Goal: Task Accomplishment & Management: Manage account settings

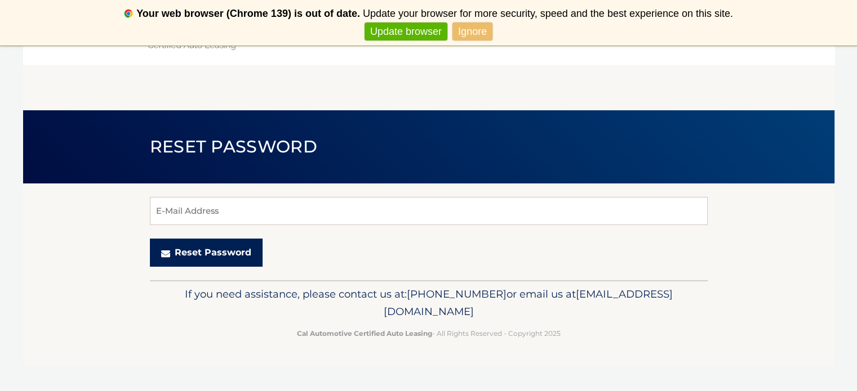
click at [219, 245] on button "Reset Password" at bounding box center [206, 253] width 113 height 28
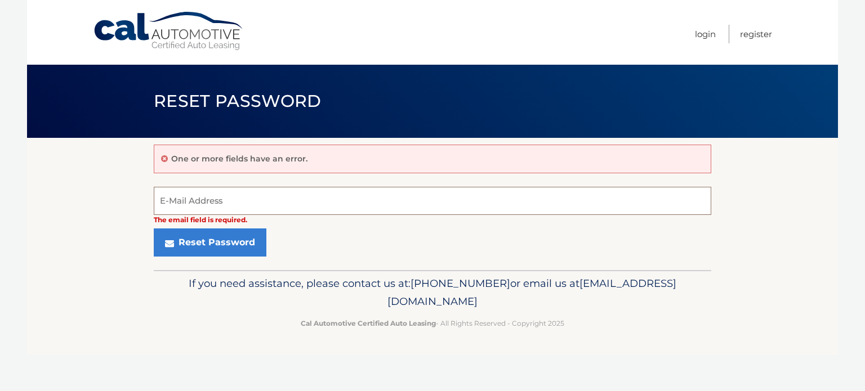
click at [223, 205] on input "E-Mail Address" at bounding box center [433, 201] width 558 height 28
type input "annb1213@aol.com"
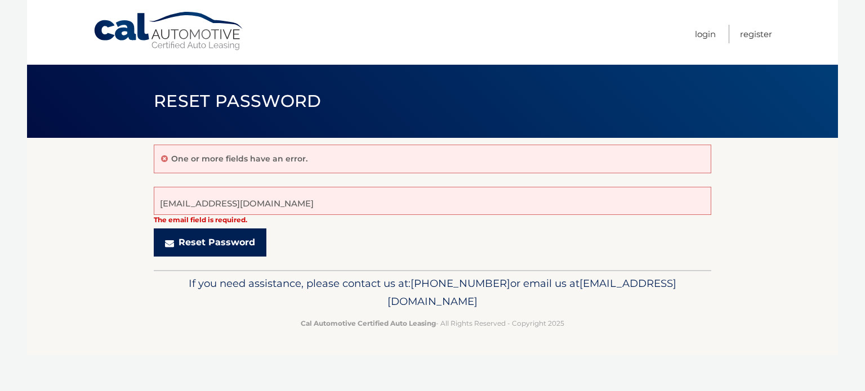
click at [206, 244] on button "Reset Password" at bounding box center [210, 243] width 113 height 28
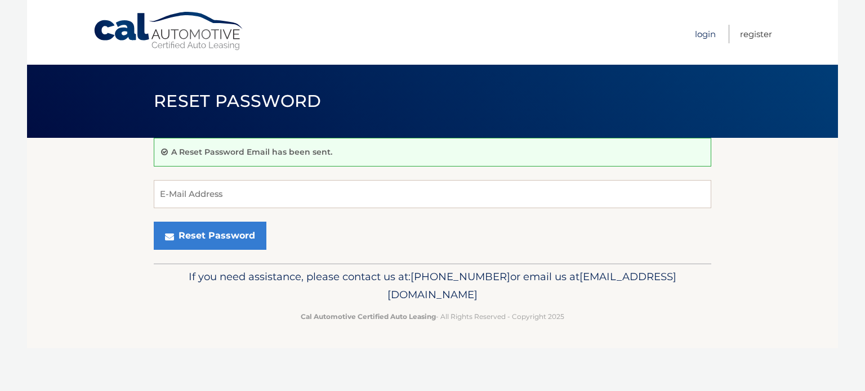
click at [706, 33] on link "Login" at bounding box center [705, 34] width 21 height 19
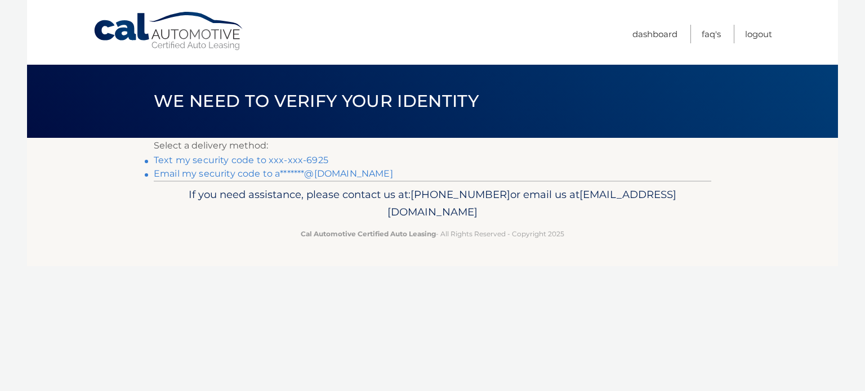
click at [167, 159] on link "Text my security code to xxx-xxx-6925" at bounding box center [241, 160] width 175 height 11
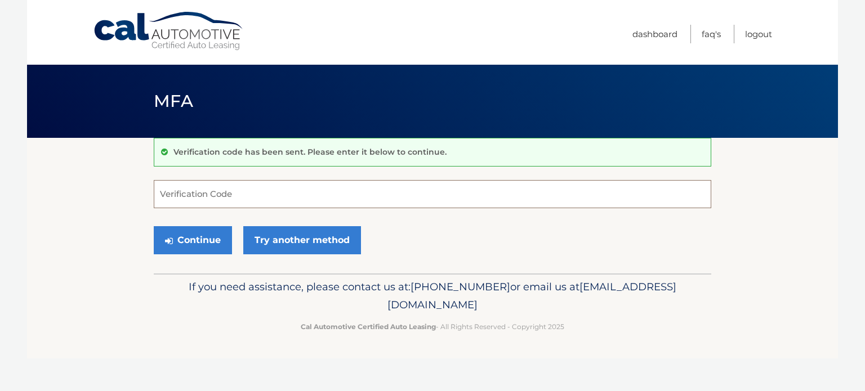
click at [164, 186] on input "Verification Code" at bounding box center [433, 194] width 558 height 28
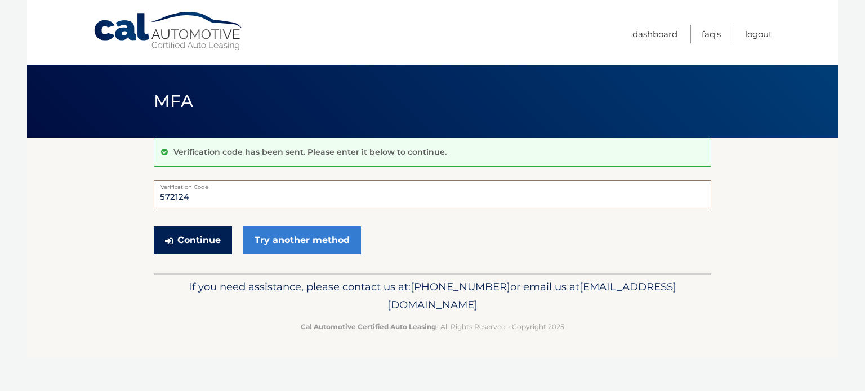
type input "572124"
click at [194, 238] on button "Continue" at bounding box center [193, 240] width 78 height 28
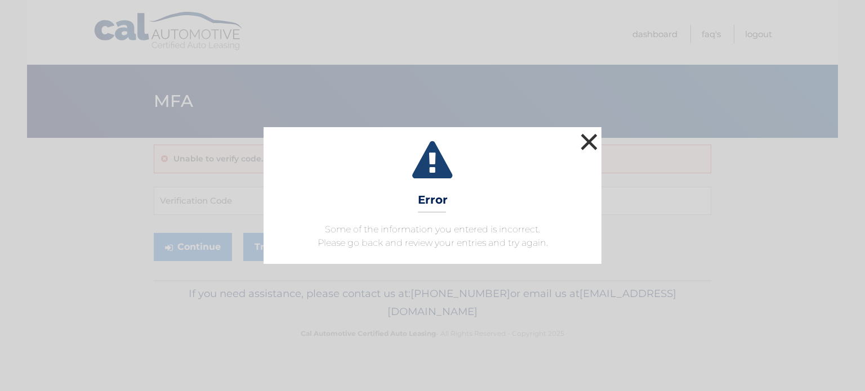
click at [587, 139] on button "×" at bounding box center [589, 142] width 23 height 23
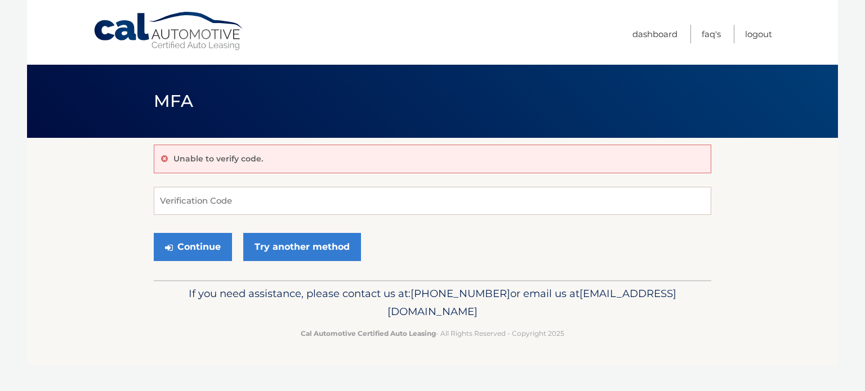
click at [179, 184] on div "Unable to verify code. Verification Code Continue Try another method" at bounding box center [433, 209] width 558 height 143
click at [177, 199] on input "Verification Code" at bounding box center [433, 201] width 558 height 28
type input "672124"
click at [202, 248] on button "Continue" at bounding box center [193, 247] width 78 height 28
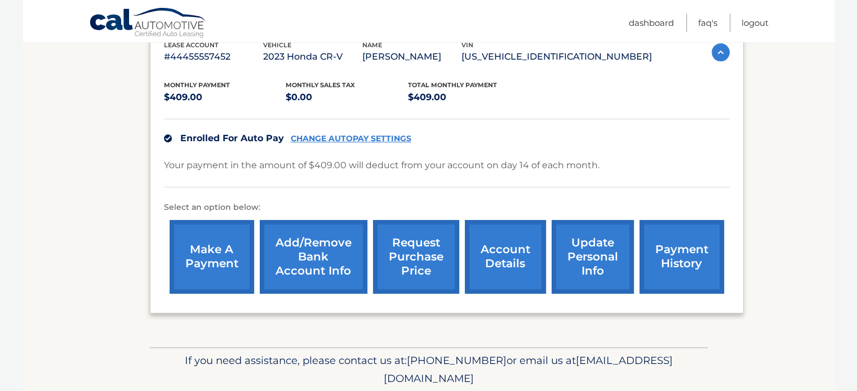
scroll to position [225, 0]
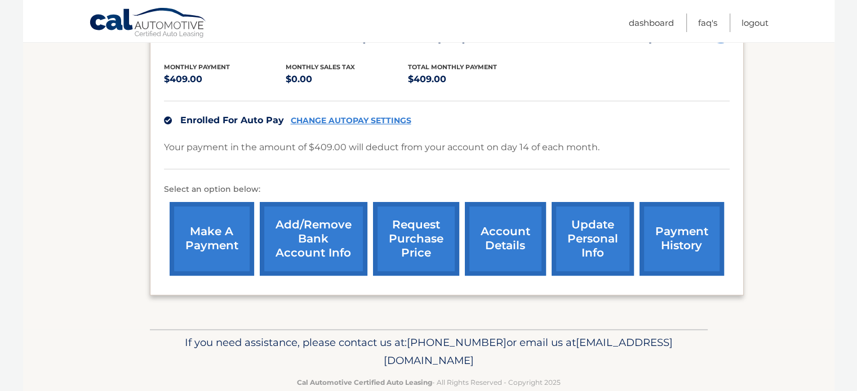
click at [483, 235] on link "account details" at bounding box center [505, 239] width 81 height 74
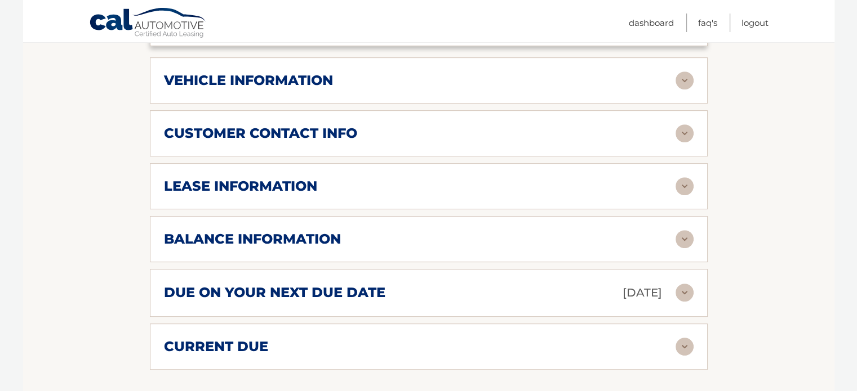
scroll to position [507, 0]
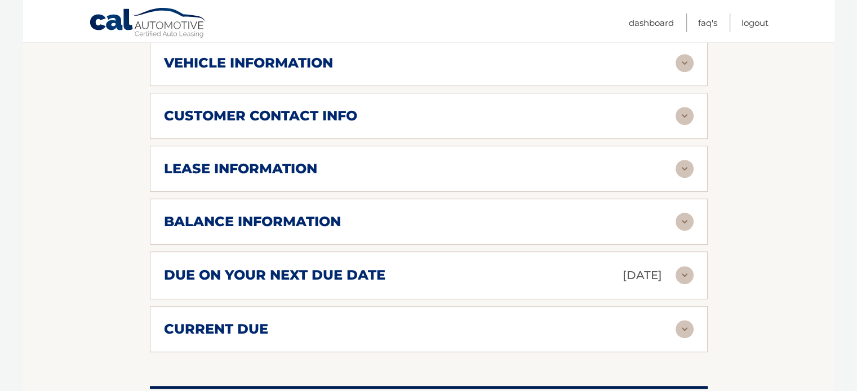
click at [674, 167] on div "lease information" at bounding box center [419, 169] width 511 height 17
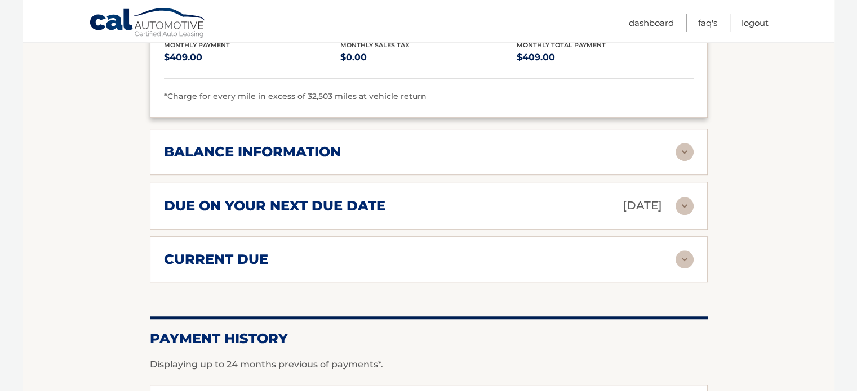
scroll to position [789, 0]
click at [672, 148] on div "balance information" at bounding box center [419, 151] width 511 height 17
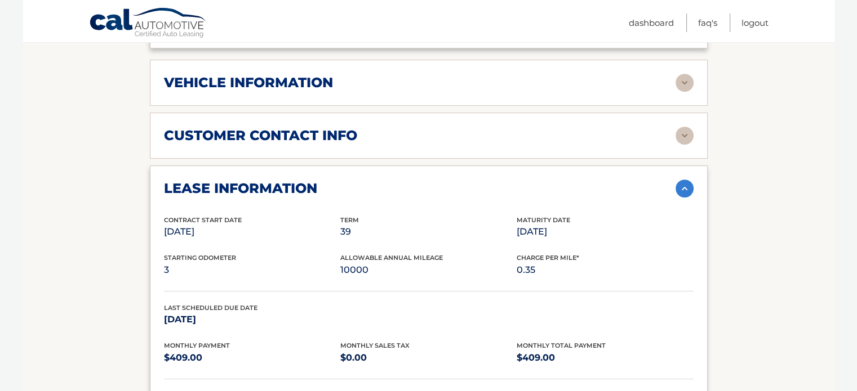
scroll to position [451, 0]
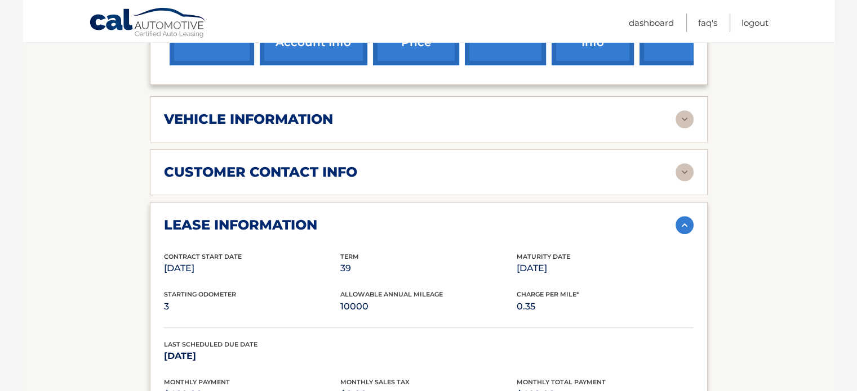
click at [683, 114] on img at bounding box center [684, 119] width 18 height 18
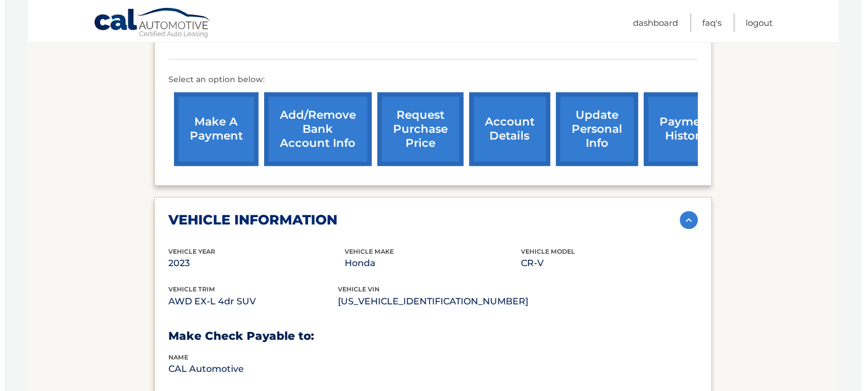
scroll to position [338, 0]
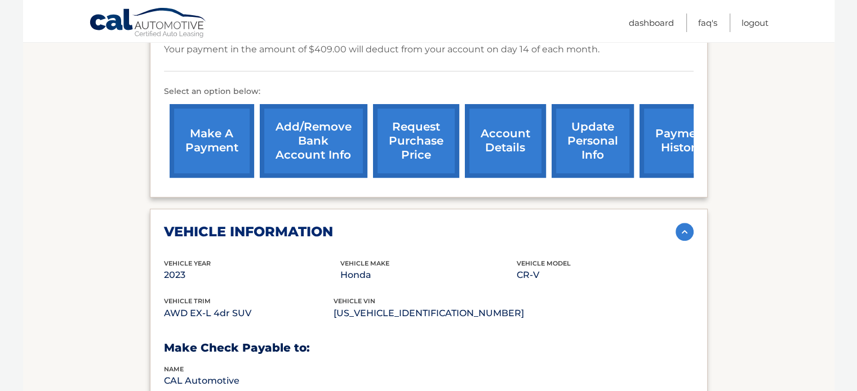
click at [412, 130] on link "request purchase price" at bounding box center [416, 141] width 86 height 74
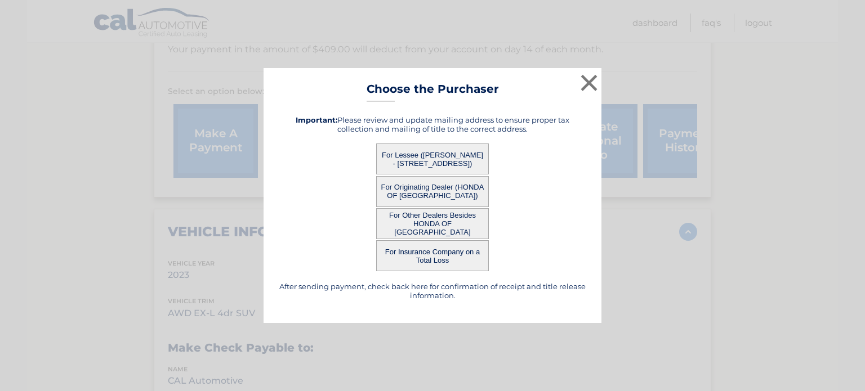
click at [421, 182] on button "For Originating Dealer (HONDA OF [GEOGRAPHIC_DATA])" at bounding box center [432, 191] width 113 height 31
click at [419, 184] on button "For Originating Dealer (HONDA OF [GEOGRAPHIC_DATA])" at bounding box center [432, 191] width 113 height 31
click at [419, 184] on div "× Choose the Purchaser After sending payment, check back here for confirmation …" at bounding box center [433, 195] width 338 height 255
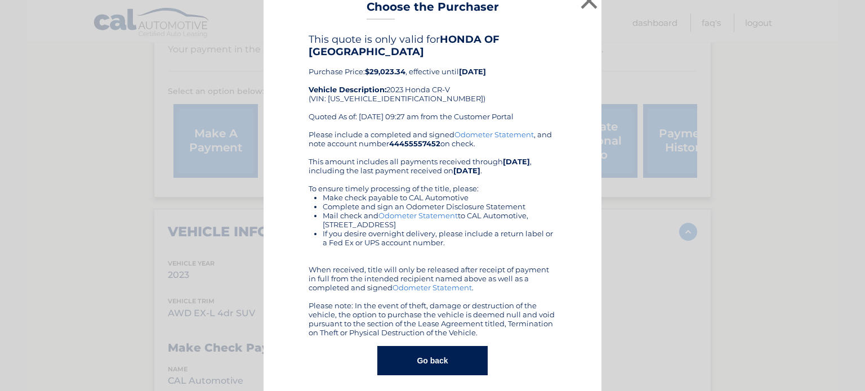
scroll to position [21, 0]
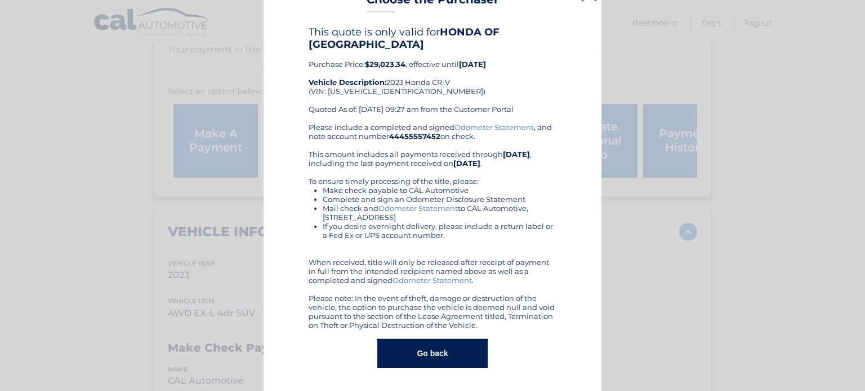
click at [437, 357] on button "Go back" at bounding box center [432, 353] width 110 height 29
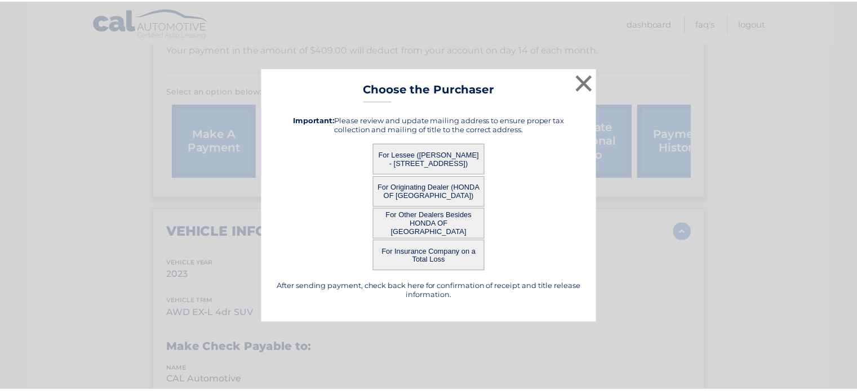
scroll to position [0, 0]
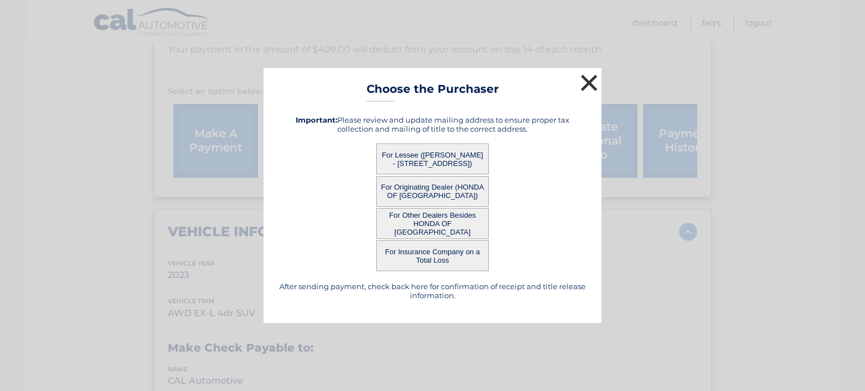
click at [595, 81] on button "×" at bounding box center [589, 83] width 23 height 23
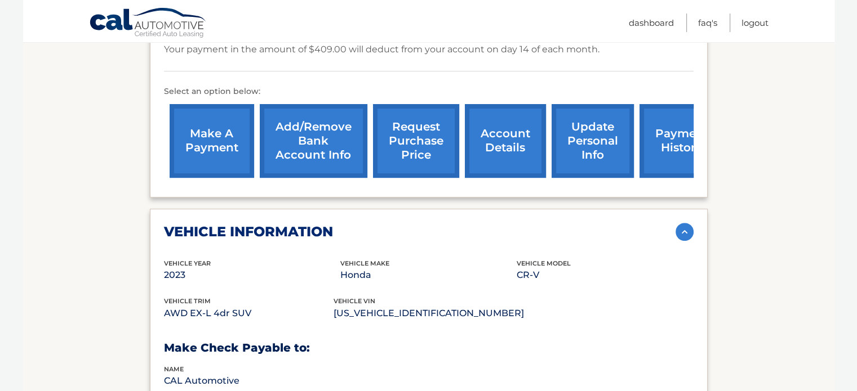
click at [520, 145] on link "account details" at bounding box center [505, 141] width 81 height 74
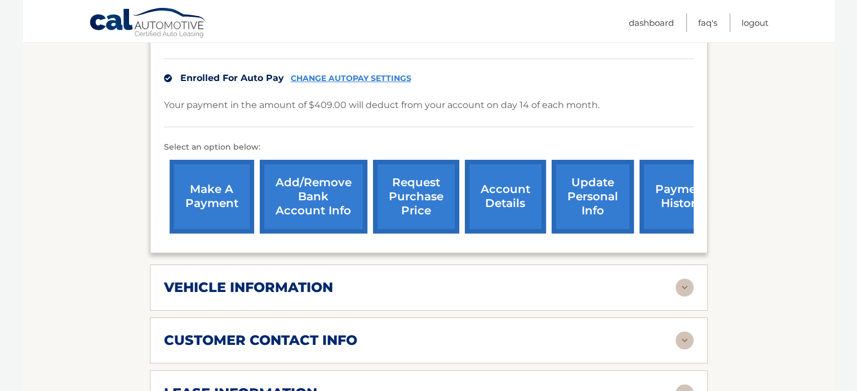
scroll to position [338, 0]
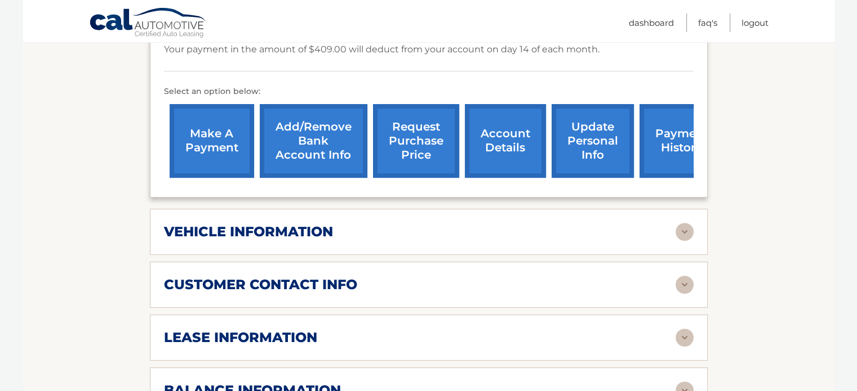
click at [685, 149] on link "payment history" at bounding box center [681, 141] width 84 height 74
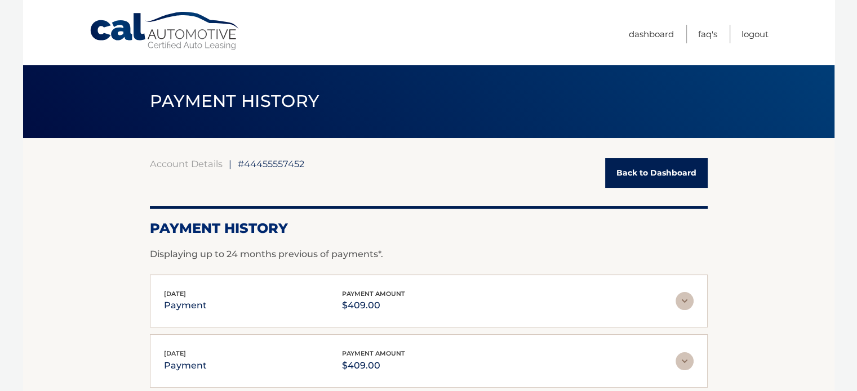
click at [652, 172] on link "Back to Dashboard" at bounding box center [656, 173] width 103 height 30
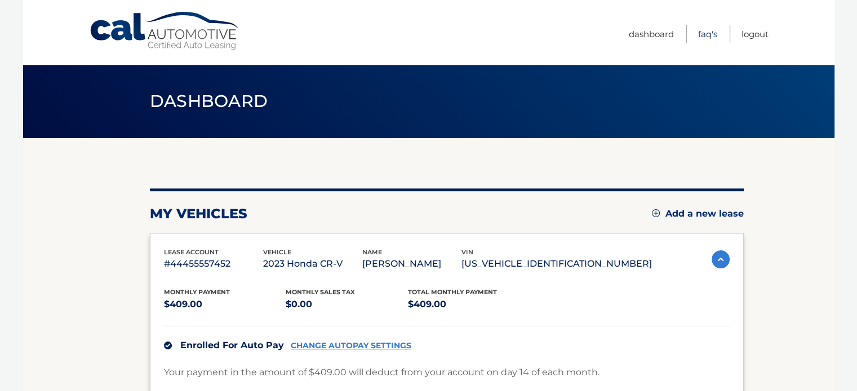
click at [698, 35] on link "FAQ's" at bounding box center [707, 34] width 19 height 19
